Goal: Task Accomplishment & Management: Use online tool/utility

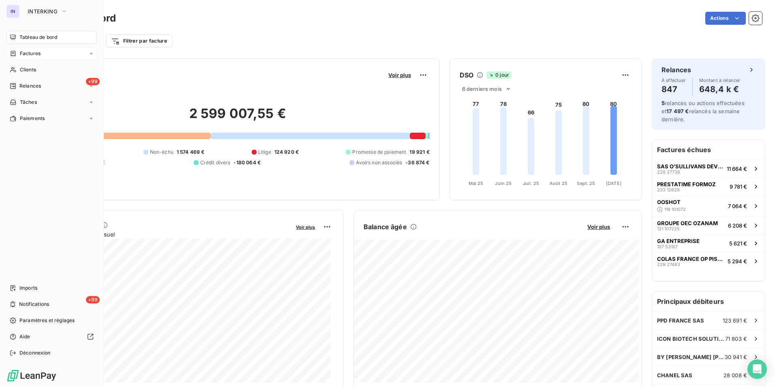
click at [30, 56] on span "Factures" at bounding box center [30, 53] width 21 height 7
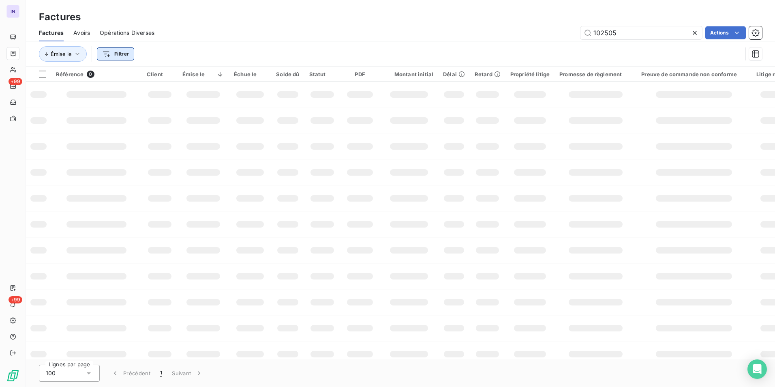
click at [124, 51] on html "IN +99 +99 Factures Factures Avoirs Opérations Diverses 102505 Actions Émise le…" at bounding box center [387, 193] width 775 height 387
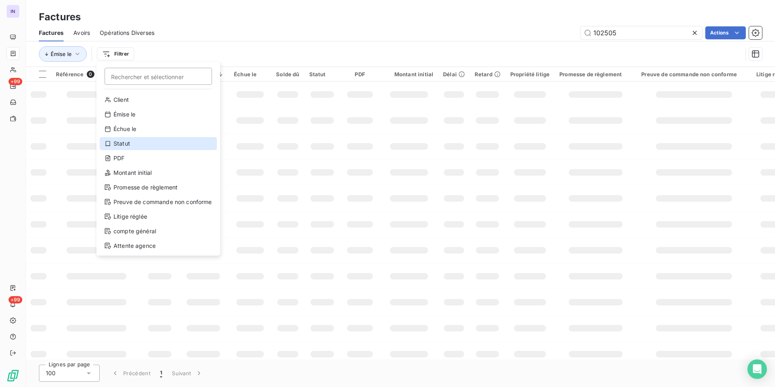
click at [150, 146] on div "Statut" at bounding box center [158, 143] width 117 height 13
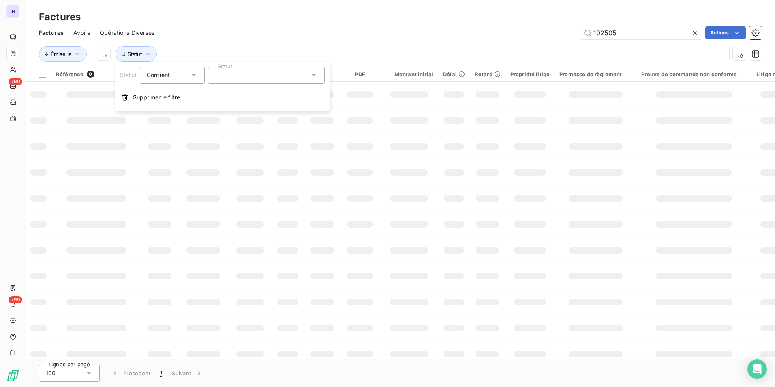
drag, startPoint x: 261, startPoint y: 76, endPoint x: 249, endPoint y: 78, distance: 12.4
click at [261, 76] on div at bounding box center [266, 75] width 117 height 17
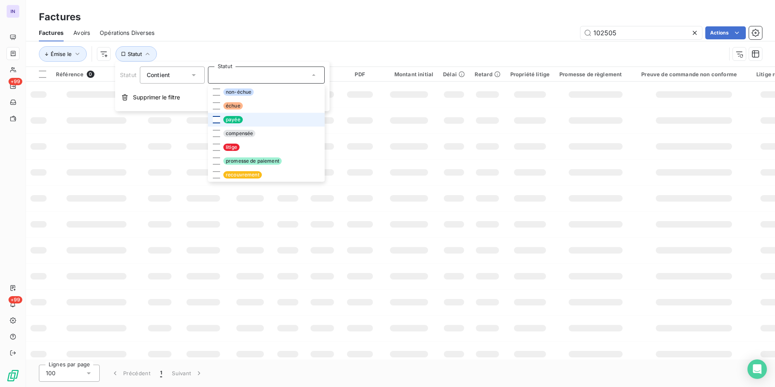
click at [217, 120] on div at bounding box center [216, 119] width 7 height 7
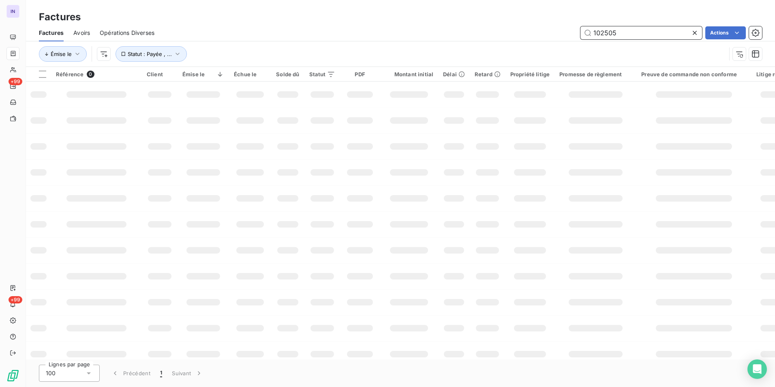
drag, startPoint x: 635, startPoint y: 34, endPoint x: 566, endPoint y: 31, distance: 69.0
click at [566, 31] on div "102505 Actions" at bounding box center [463, 32] width 598 height 13
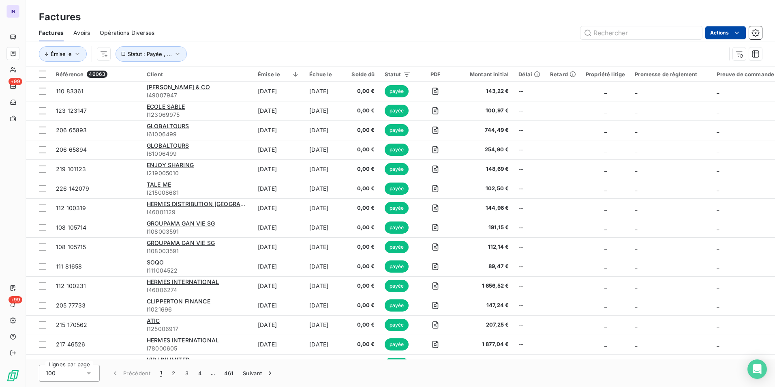
click at [728, 36] on html "IN +99 +99 Factures Factures Avoirs Opérations Diverses Actions Émise le Statut…" at bounding box center [387, 193] width 775 height 387
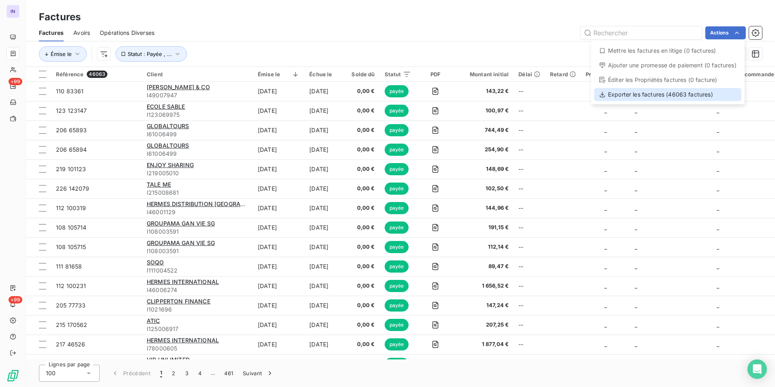
click at [653, 94] on div "Exporter les factures (46063 factures)" at bounding box center [668, 94] width 147 height 13
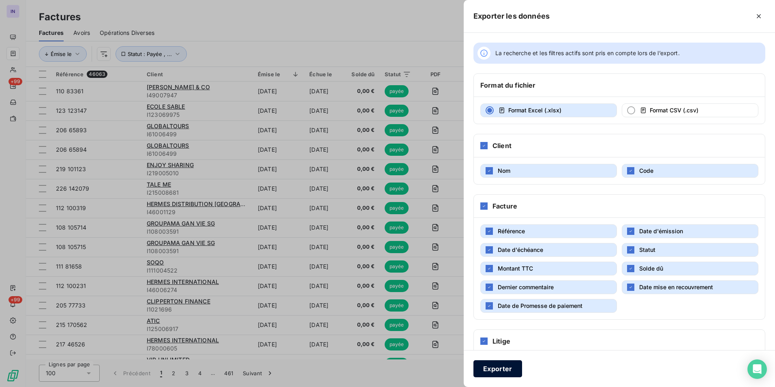
click at [504, 369] on button "Exporter" at bounding box center [498, 368] width 49 height 17
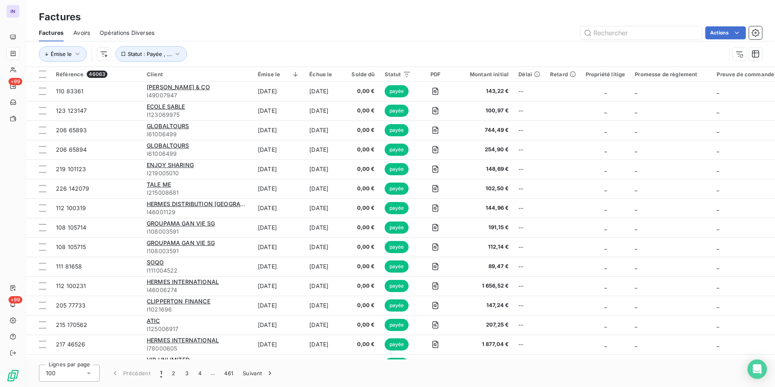
click at [505, 22] on div "Factures" at bounding box center [400, 17] width 749 height 15
click at [719, 30] on html "IN +99 +99 Factures Factures Avoirs Opérations Diverses Actions Émise le Statut…" at bounding box center [387, 193] width 775 height 387
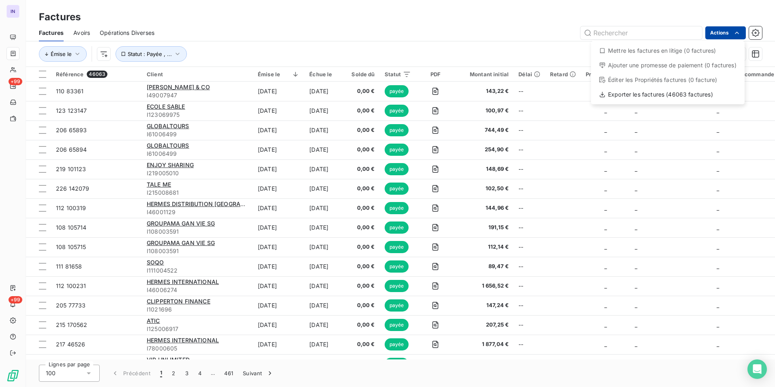
click at [719, 30] on html "IN +99 +99 Factures Factures Avoirs Opérations Diverses Actions Mettre les fact…" at bounding box center [387, 193] width 775 height 387
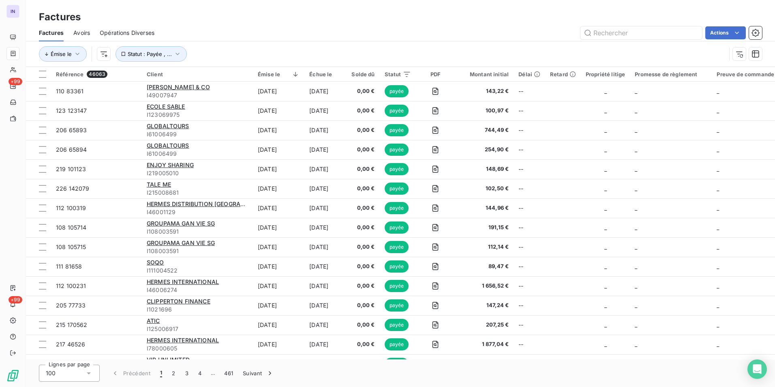
click at [282, 35] on div "Actions" at bounding box center [463, 32] width 598 height 13
click at [75, 55] on icon "button" at bounding box center [77, 54] width 8 height 8
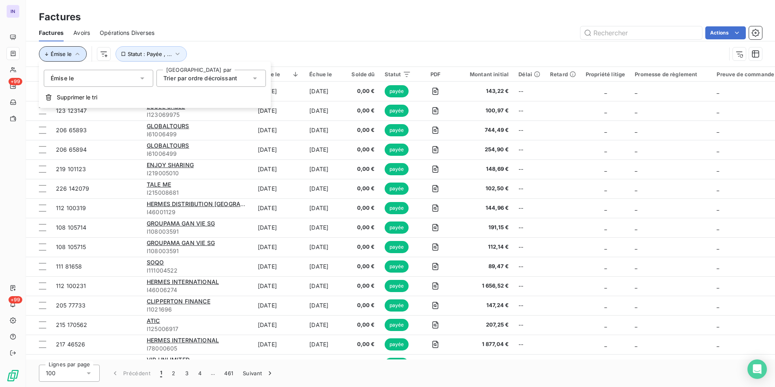
drag, startPoint x: 75, startPoint y: 55, endPoint x: 82, endPoint y: 55, distance: 7.3
click at [75, 55] on icon "button" at bounding box center [77, 54] width 8 height 8
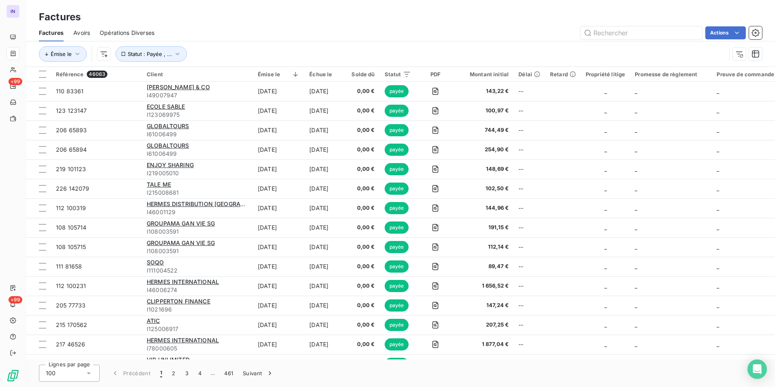
click at [341, 41] on div "Émise le Statut : Payée , ..." at bounding box center [400, 53] width 723 height 25
drag, startPoint x: 186, startPoint y: 58, endPoint x: 182, endPoint y: 56, distance: 4.4
click at [185, 58] on div "Statut : Payée , ..." at bounding box center [151, 53] width 72 height 15
